Goal: Transaction & Acquisition: Purchase product/service

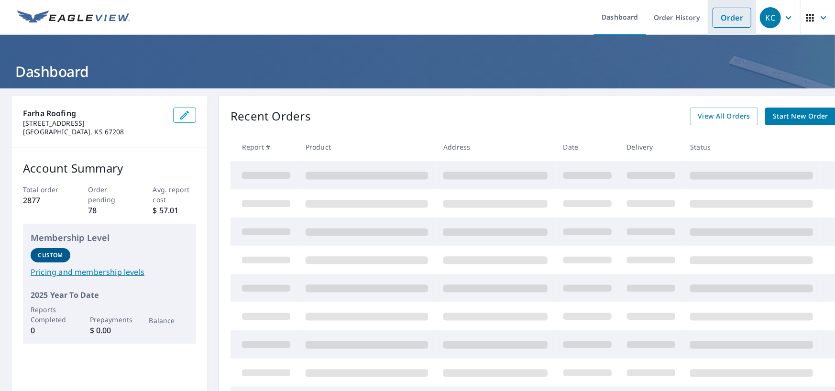
click at [732, 11] on link "Order" at bounding box center [731, 18] width 39 height 20
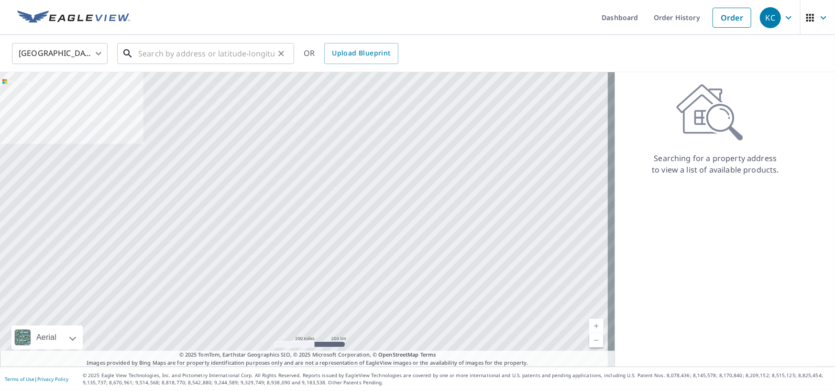
click at [156, 56] on input "text" at bounding box center [206, 53] width 136 height 27
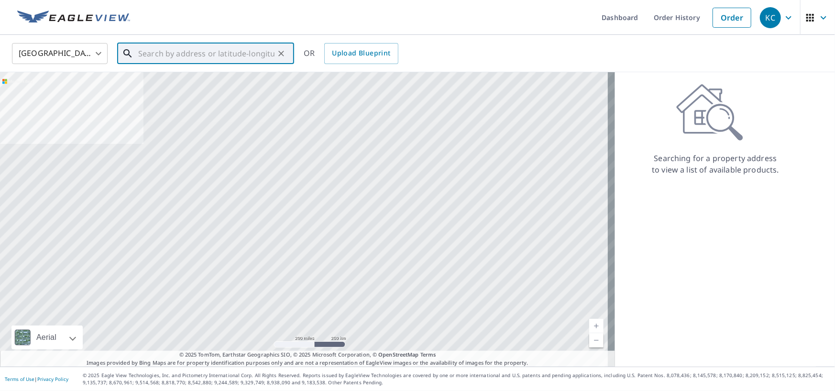
paste input "[STREET_ADDRESS]"
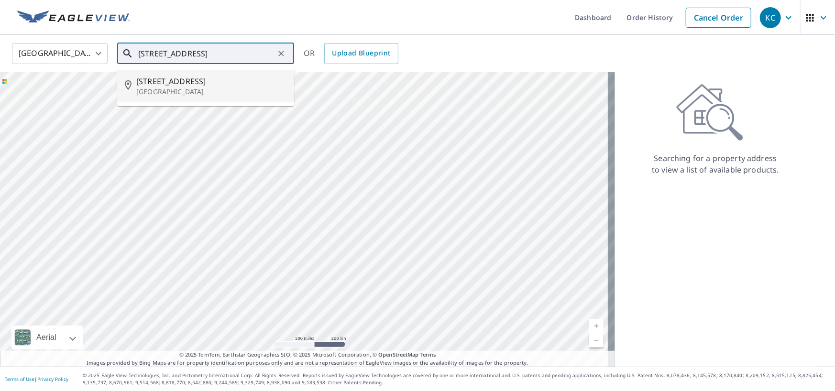
click at [210, 99] on li "[STREET_ADDRESS][PERSON_NAME]" at bounding box center [205, 86] width 177 height 33
type input "[STREET_ADDRESS][PERSON_NAME]"
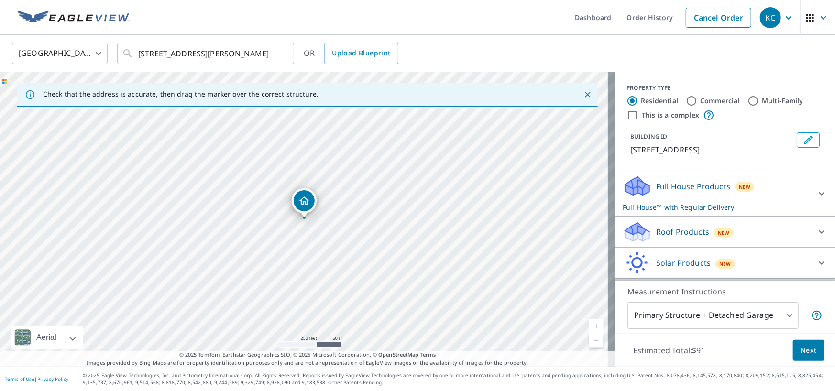
click at [677, 228] on p "Roof Products" at bounding box center [682, 231] width 53 height 11
click at [623, 250] on div "Premium $24.25 - $75.5" at bounding box center [725, 256] width 205 height 27
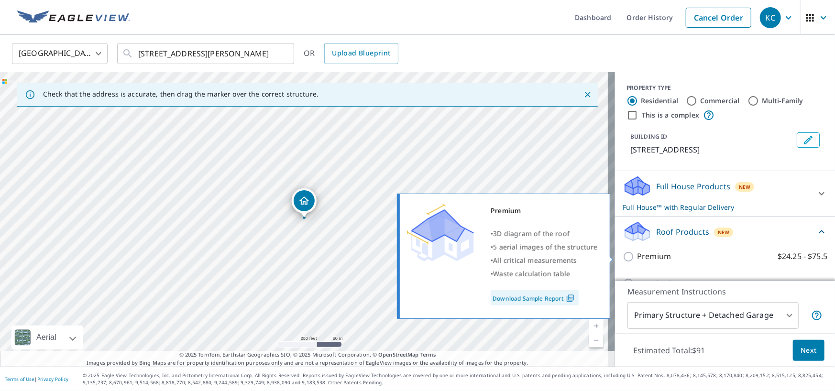
click at [623, 253] on input "Premium $24.25 - $75.5" at bounding box center [630, 256] width 14 height 11
checkbox input "true"
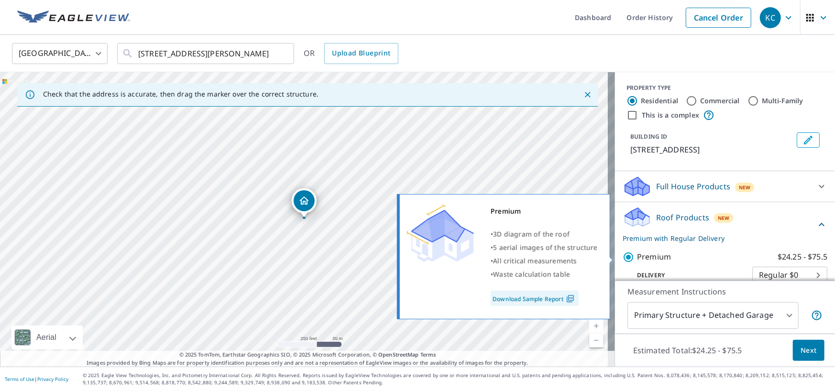
checkbox input "false"
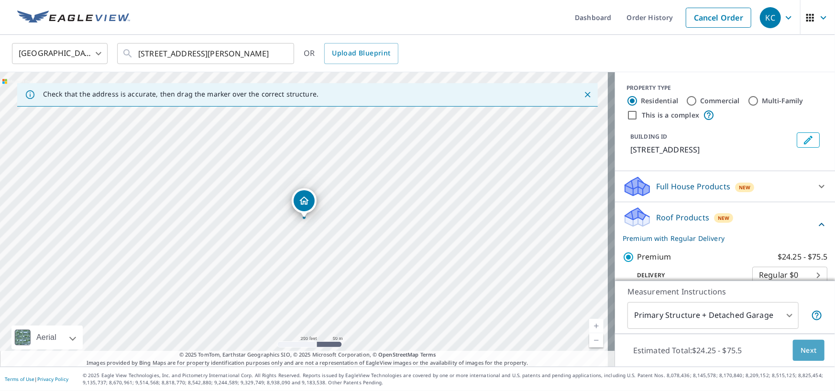
click at [805, 346] on span "Next" at bounding box center [808, 351] width 16 height 12
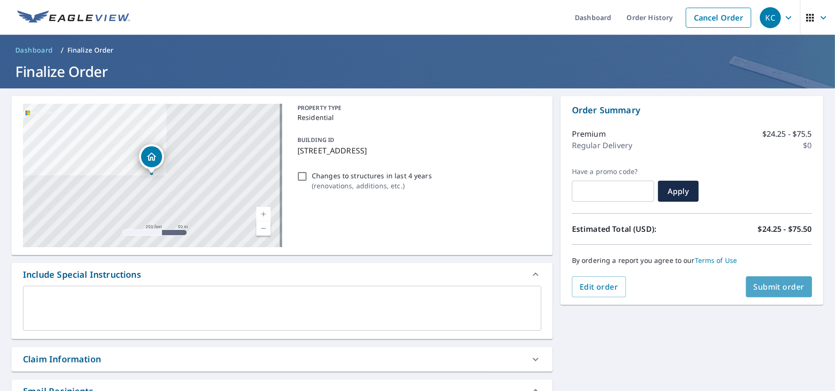
click at [771, 292] on button "Submit order" at bounding box center [779, 286] width 66 height 21
checkbox input "true"
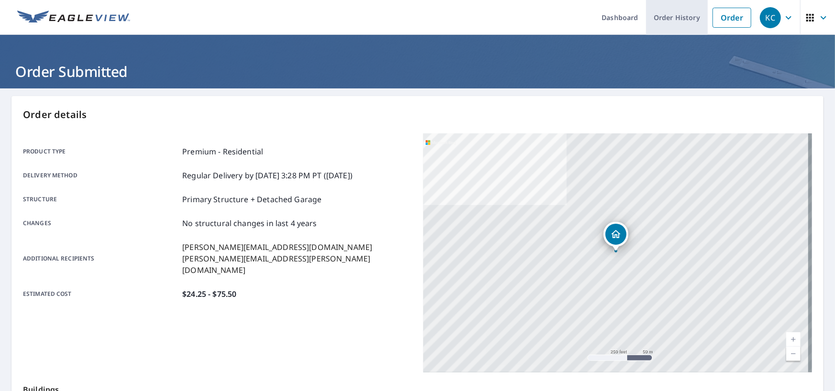
drag, startPoint x: 675, startPoint y: 8, endPoint x: 657, endPoint y: 28, distance: 26.8
click at [675, 8] on link "Order History" at bounding box center [677, 17] width 62 height 35
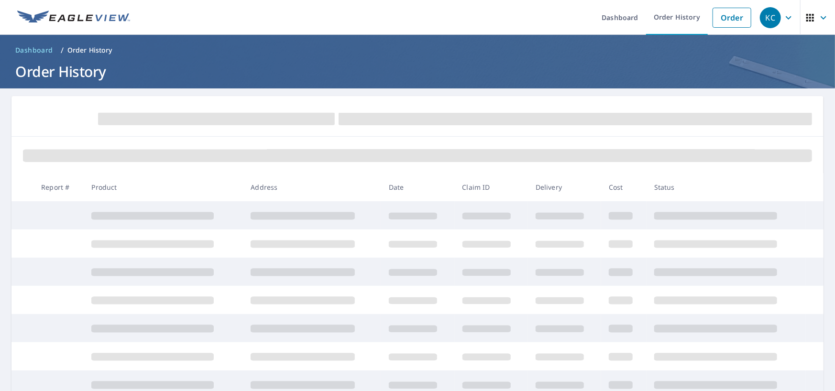
scroll to position [162, 0]
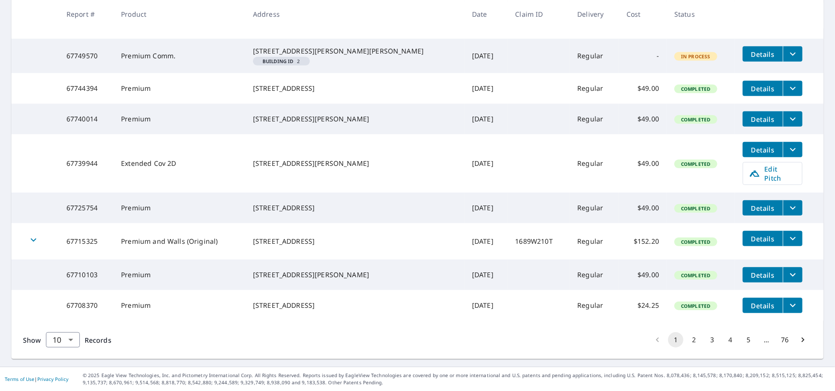
scroll to position [265, 0]
click at [686, 341] on button "2" at bounding box center [693, 339] width 15 height 15
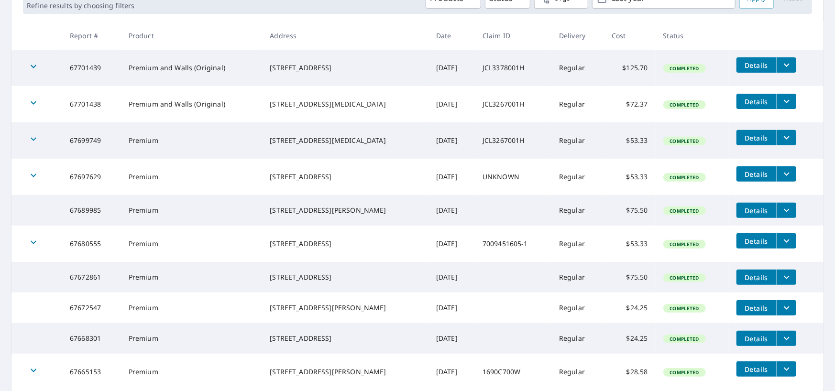
scroll to position [246, 0]
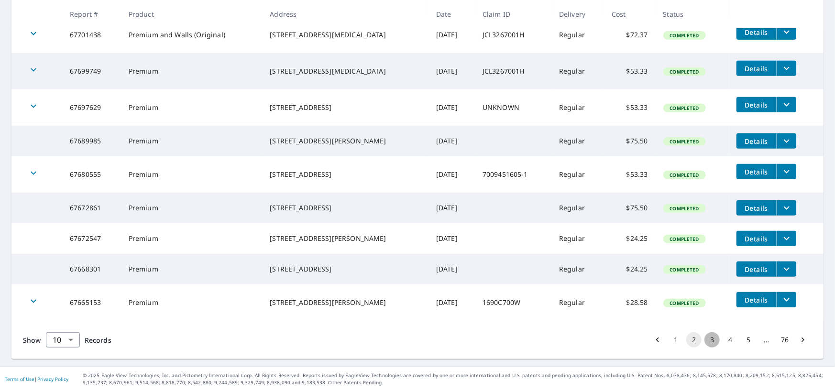
click at [706, 340] on button "3" at bounding box center [711, 339] width 15 height 15
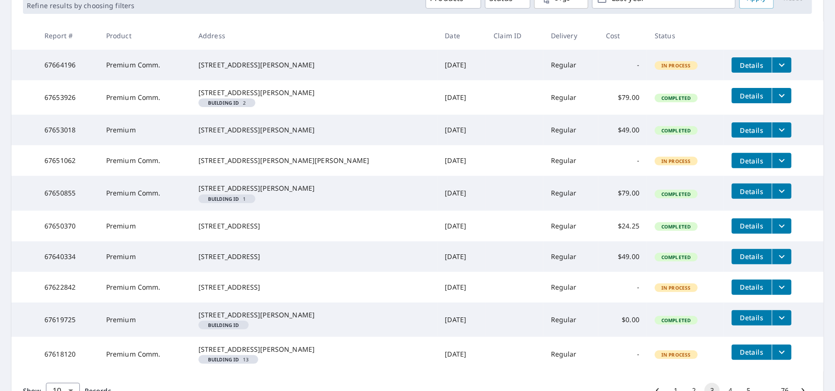
scroll to position [273, 0]
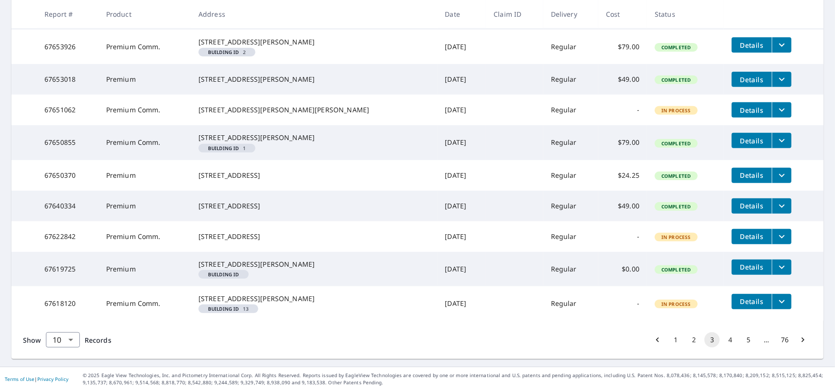
click at [721, 339] on li "4" at bounding box center [730, 339] width 18 height 15
click at [723, 339] on button "4" at bounding box center [730, 339] width 15 height 15
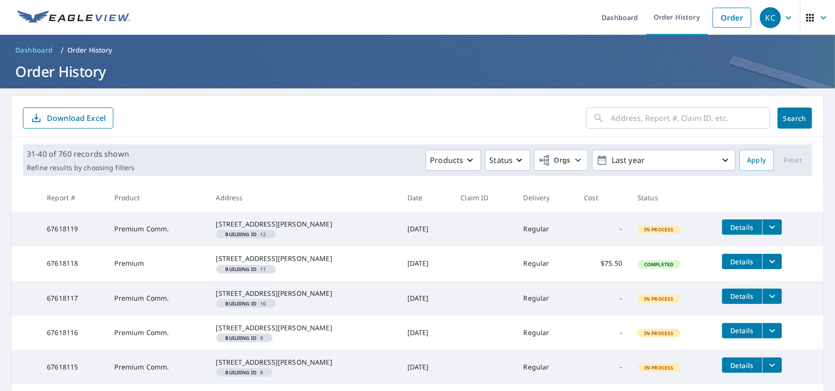
scroll to position [48, 0]
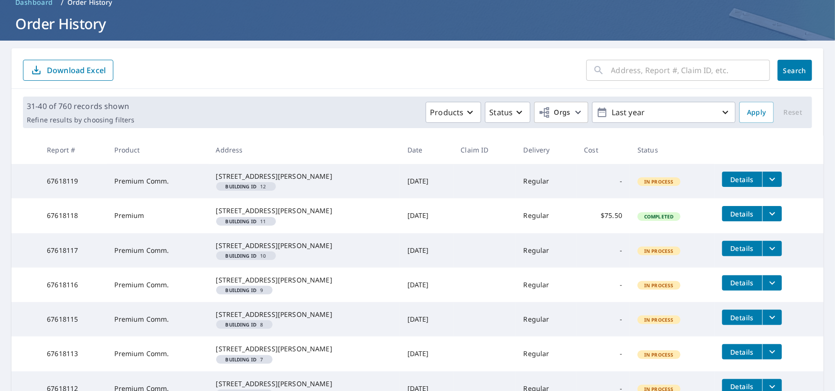
click at [767, 219] on icon "filesDropdownBtn-67618118" at bounding box center [772, 213] width 11 height 11
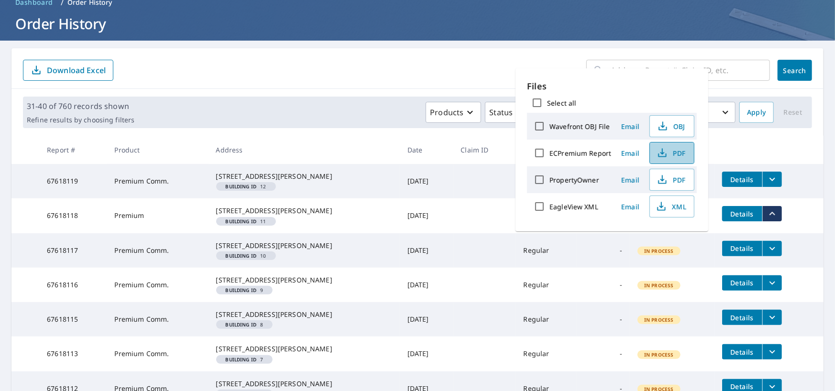
click at [667, 154] on span "PDF" at bounding box center [671, 152] width 31 height 11
drag, startPoint x: 286, startPoint y: 87, endPoint x: 311, endPoint y: 104, distance: 30.0
click at [286, 87] on div "​ Search Download Excel" at bounding box center [417, 68] width 812 height 41
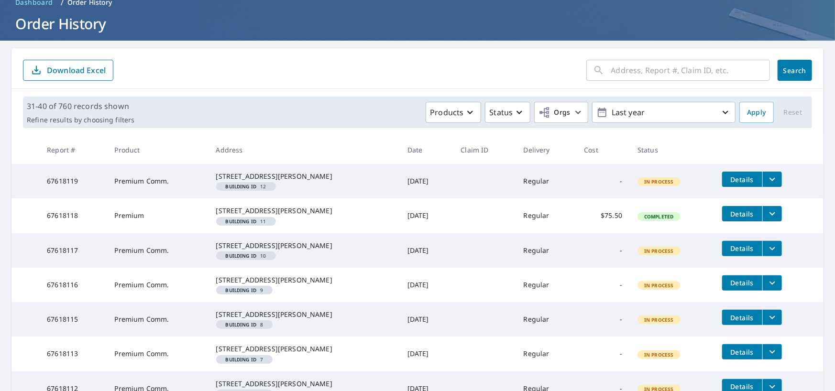
scroll to position [330, 0]
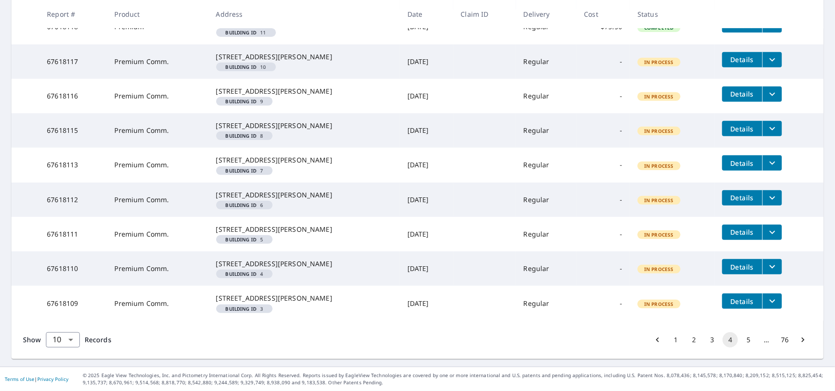
click at [741, 334] on button "5" at bounding box center [748, 339] width 15 height 15
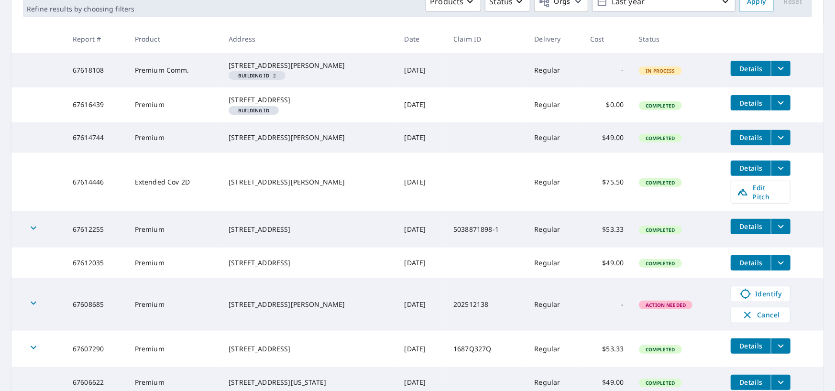
scroll to position [302, 0]
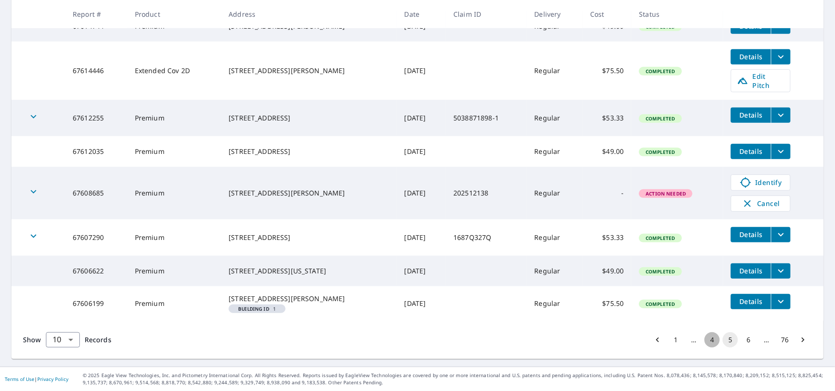
click at [704, 340] on button "4" at bounding box center [711, 339] width 15 height 15
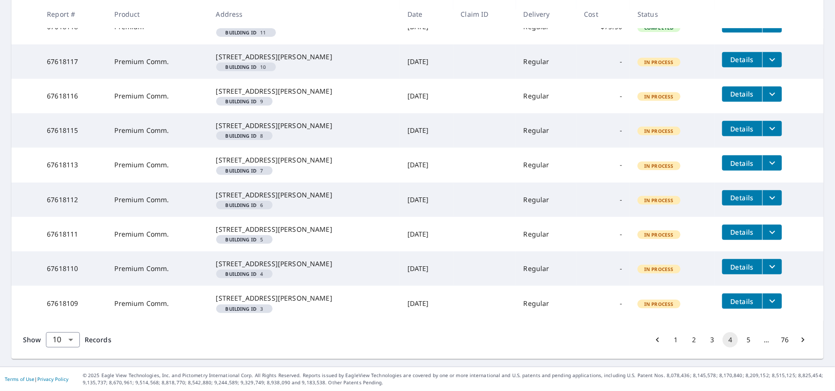
scroll to position [330, 0]
click at [704, 340] on button "3" at bounding box center [711, 339] width 15 height 15
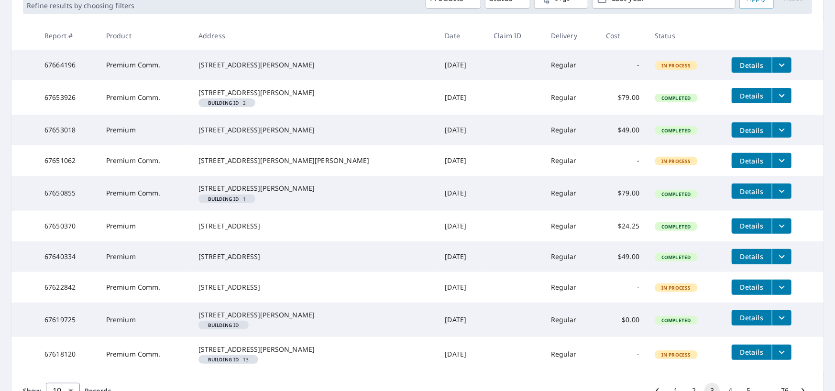
scroll to position [273, 0]
